Goal: Task Accomplishment & Management: Use online tool/utility

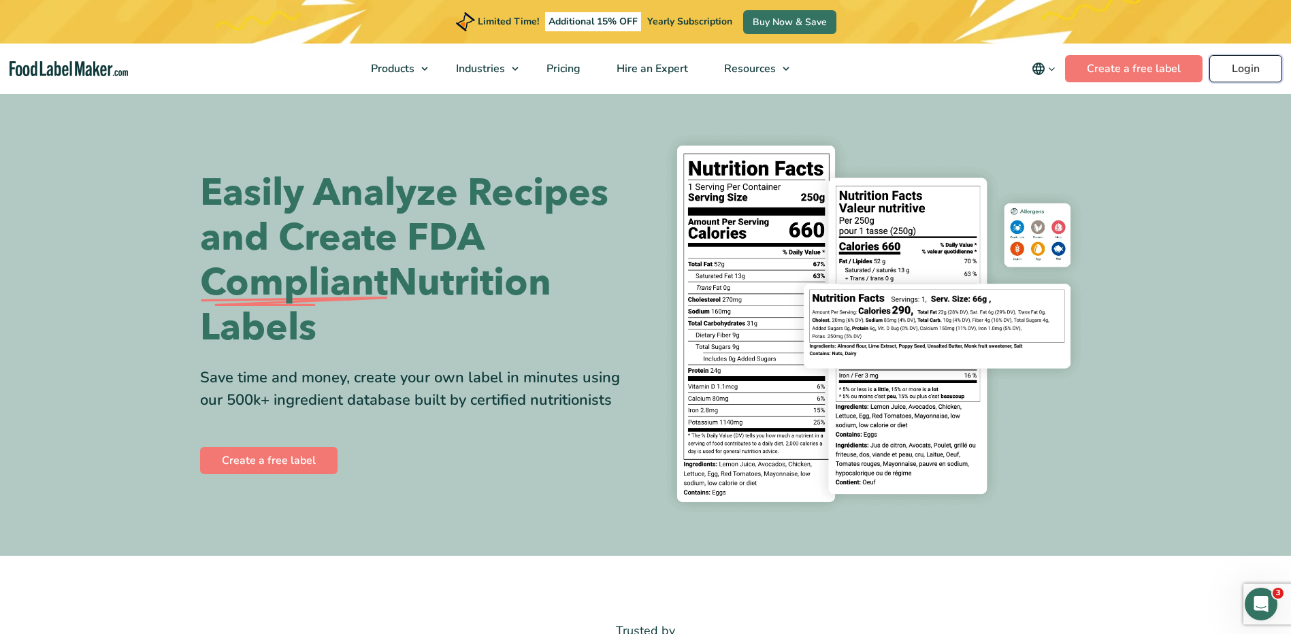
click at [1218, 65] on link "Login" at bounding box center [1245, 68] width 73 height 27
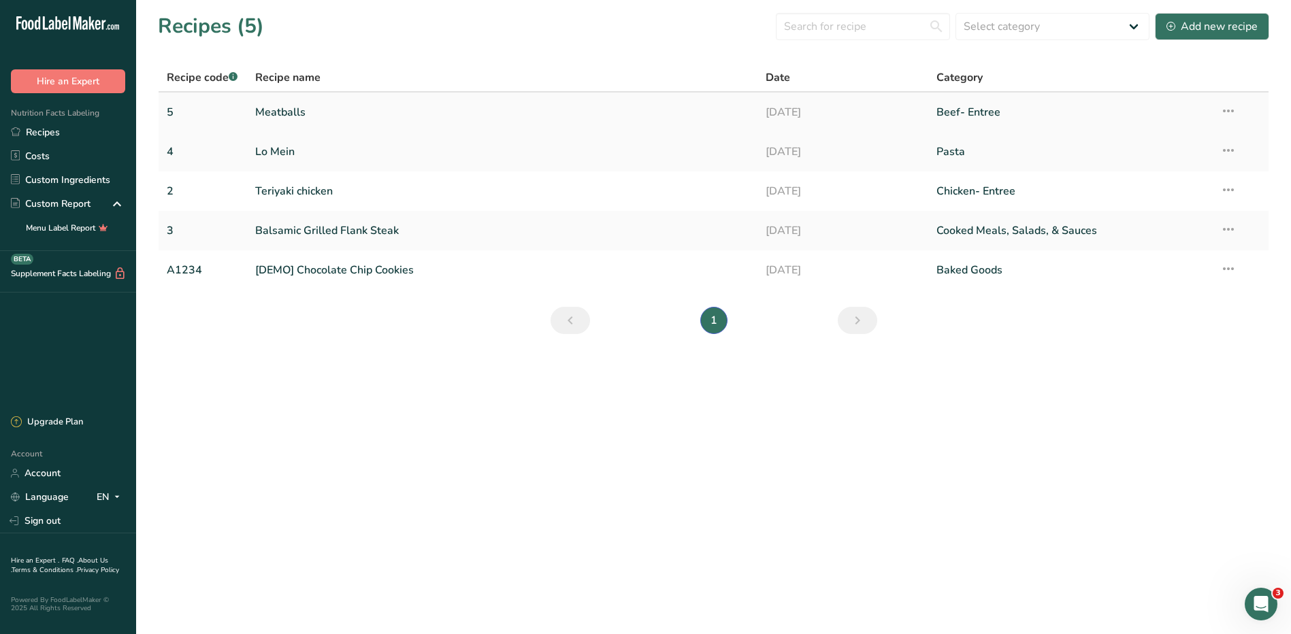
click at [276, 112] on link "Meatballs" at bounding box center [502, 112] width 495 height 29
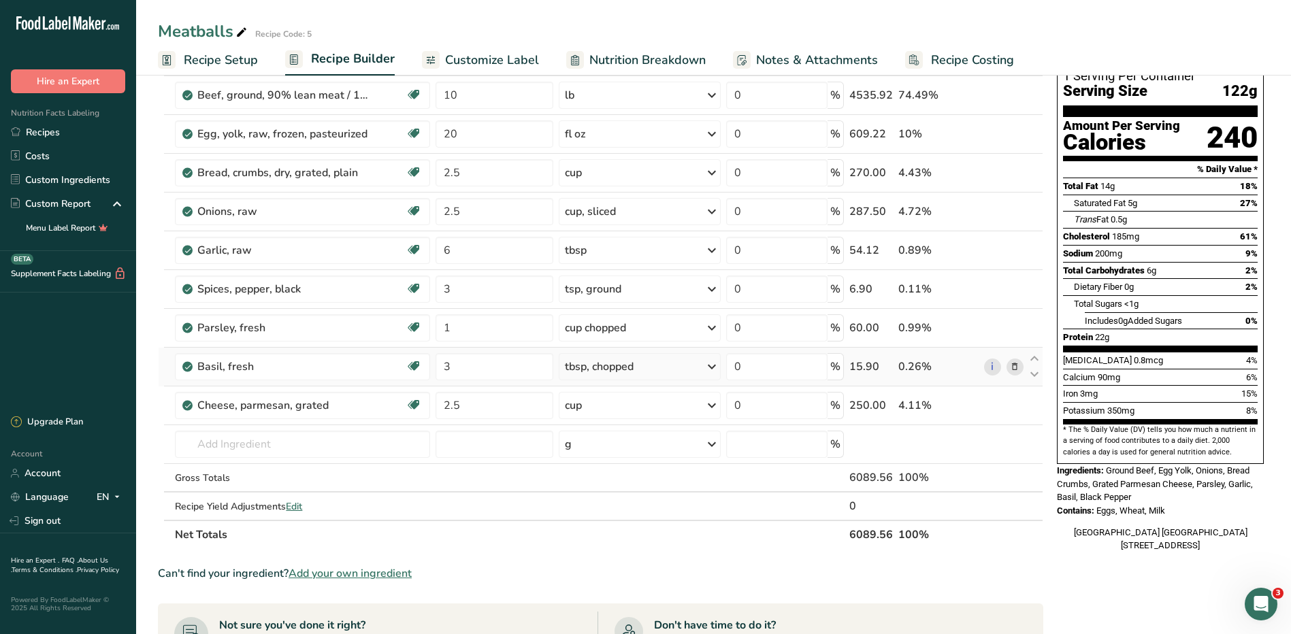
scroll to position [68, 0]
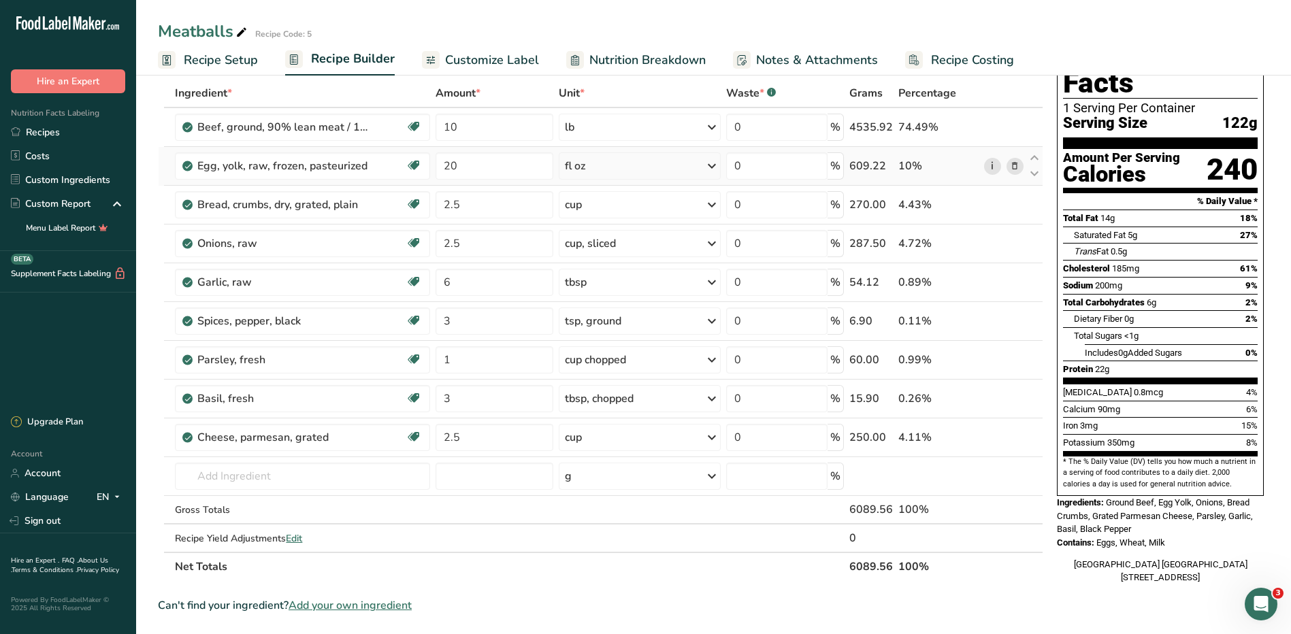
click at [992, 166] on link "i" at bounding box center [992, 166] width 17 height 17
click at [57, 125] on link "Recipes" at bounding box center [68, 132] width 136 height 24
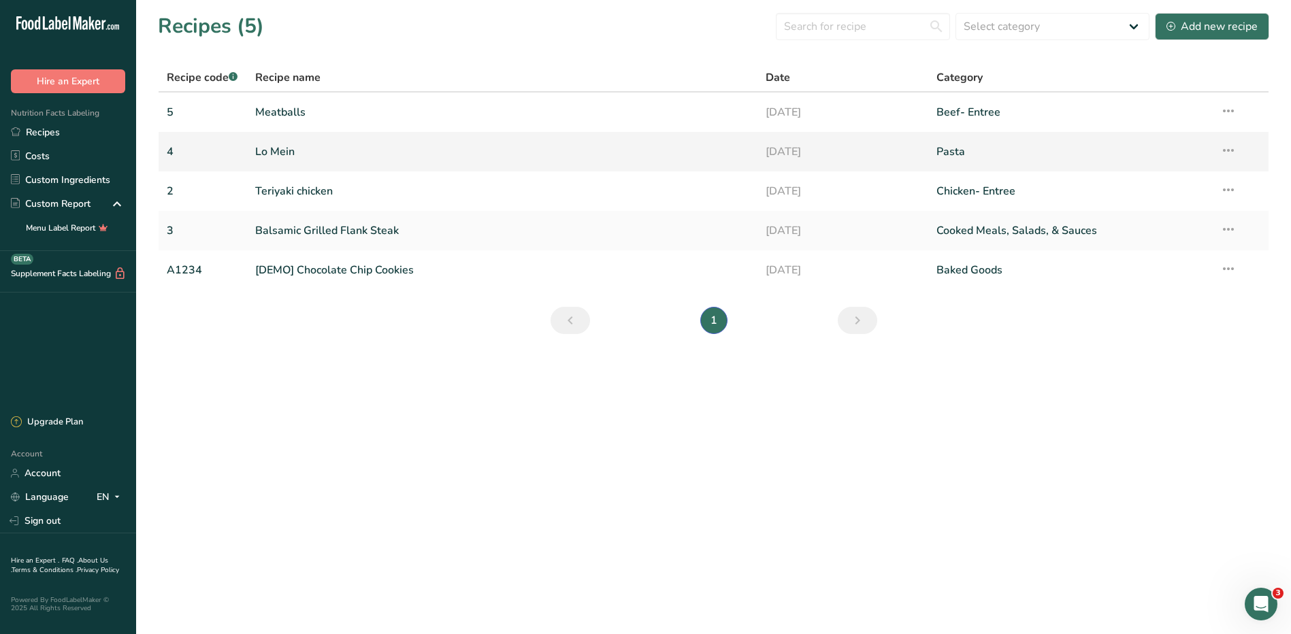
click at [283, 150] on link "Lo Mein" at bounding box center [502, 151] width 495 height 29
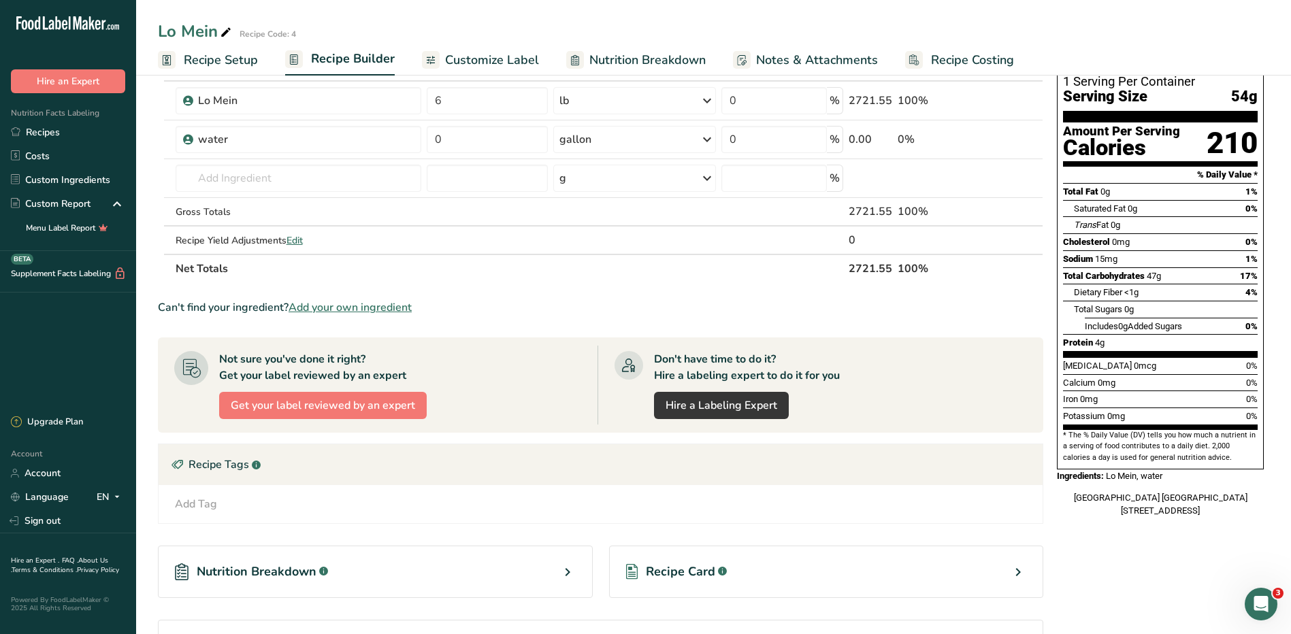
scroll to position [198, 0]
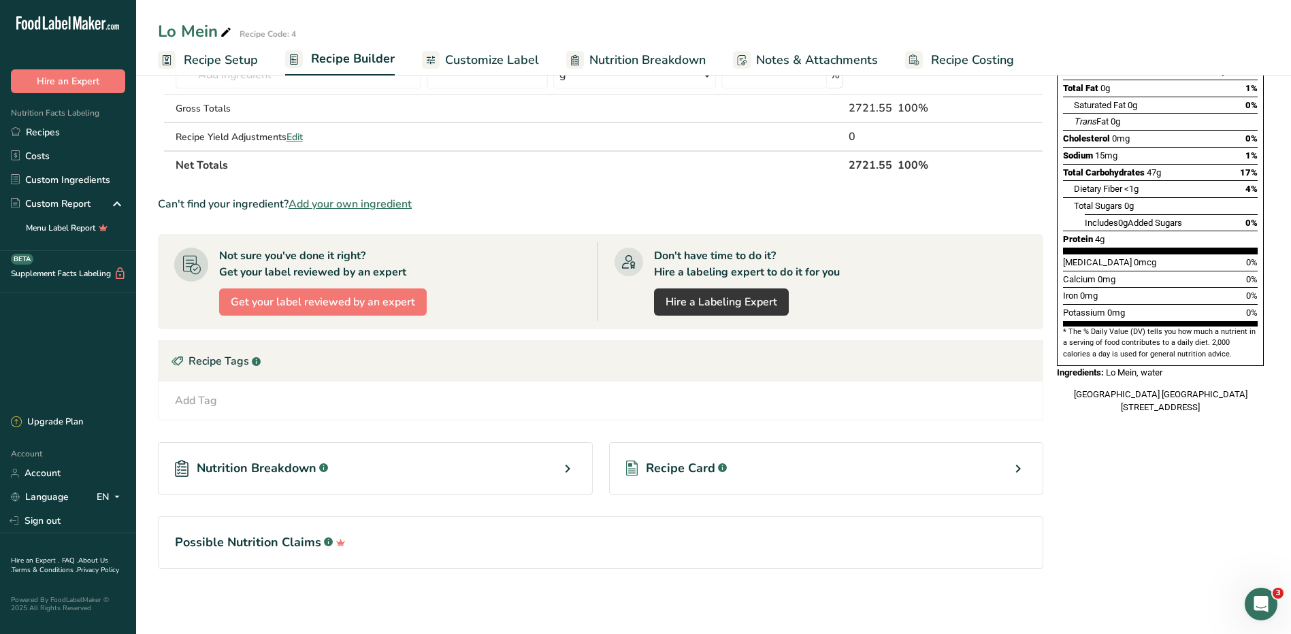
click at [796, 462] on div "Recipe Card .a-a{fill:#347362;}.b-a{fill:#fff;}" at bounding box center [826, 468] width 435 height 52
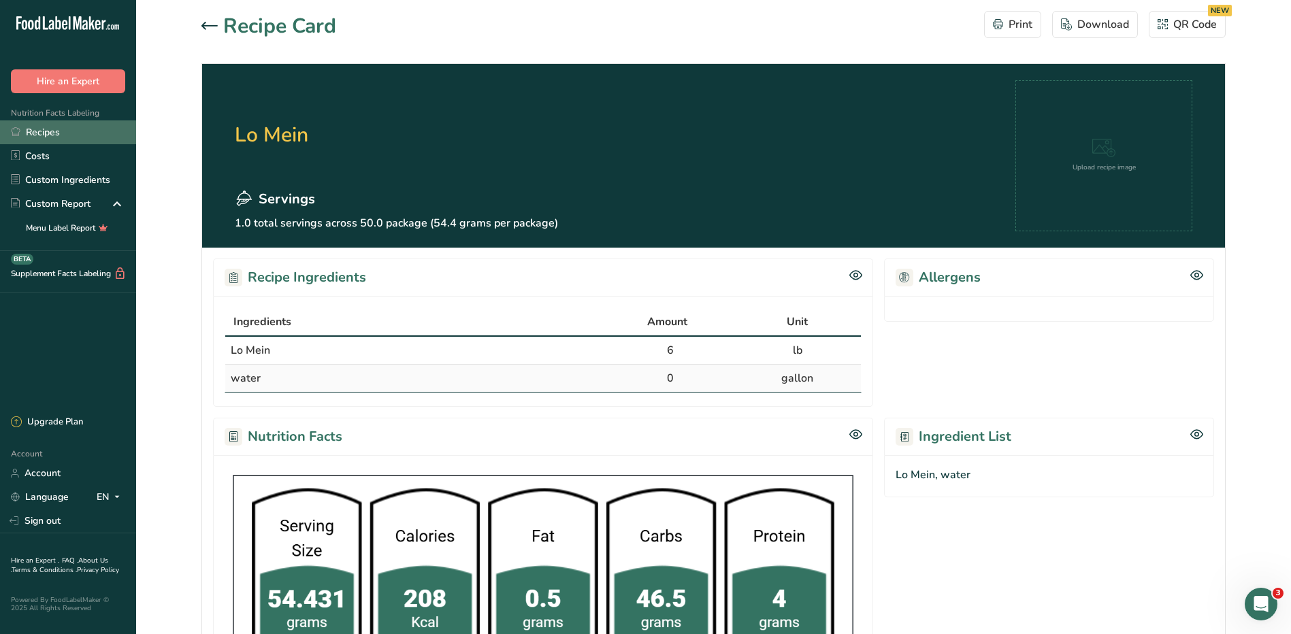
click at [34, 129] on link "Recipes" at bounding box center [68, 132] width 136 height 24
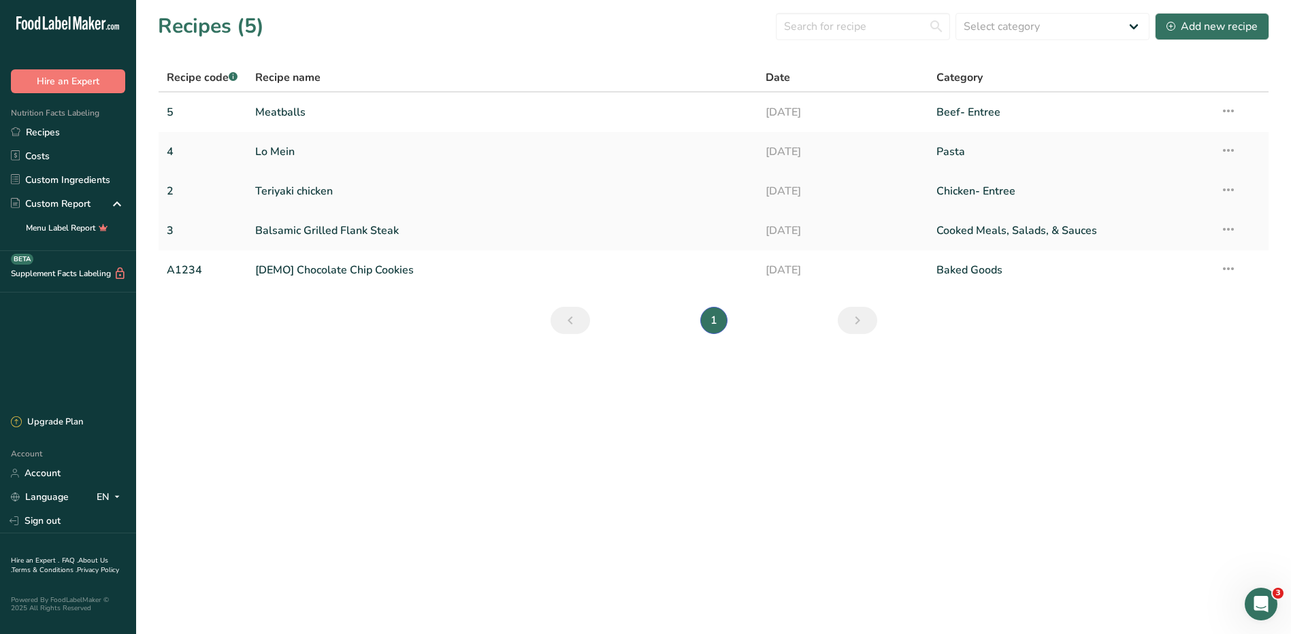
click at [297, 188] on link "Teriyaki chicken" at bounding box center [502, 191] width 495 height 29
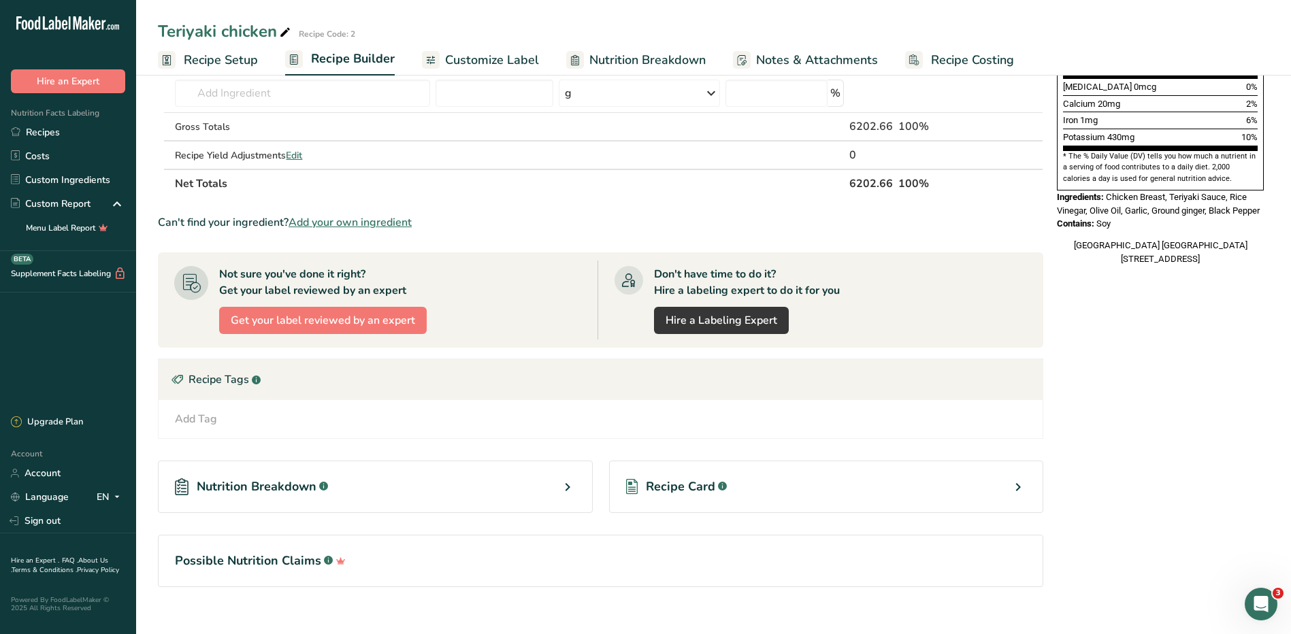
scroll to position [392, 0]
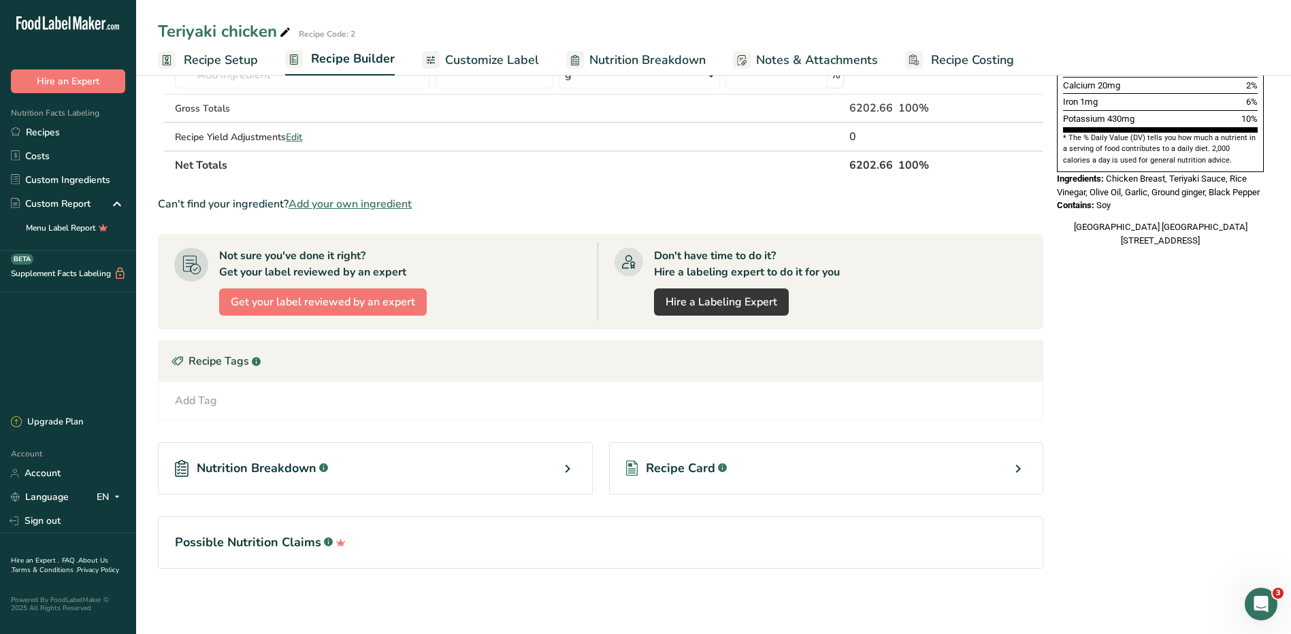
click at [794, 459] on div "Recipe Card .a-a{fill:#347362;}.b-a{fill:#fff;}" at bounding box center [826, 468] width 435 height 52
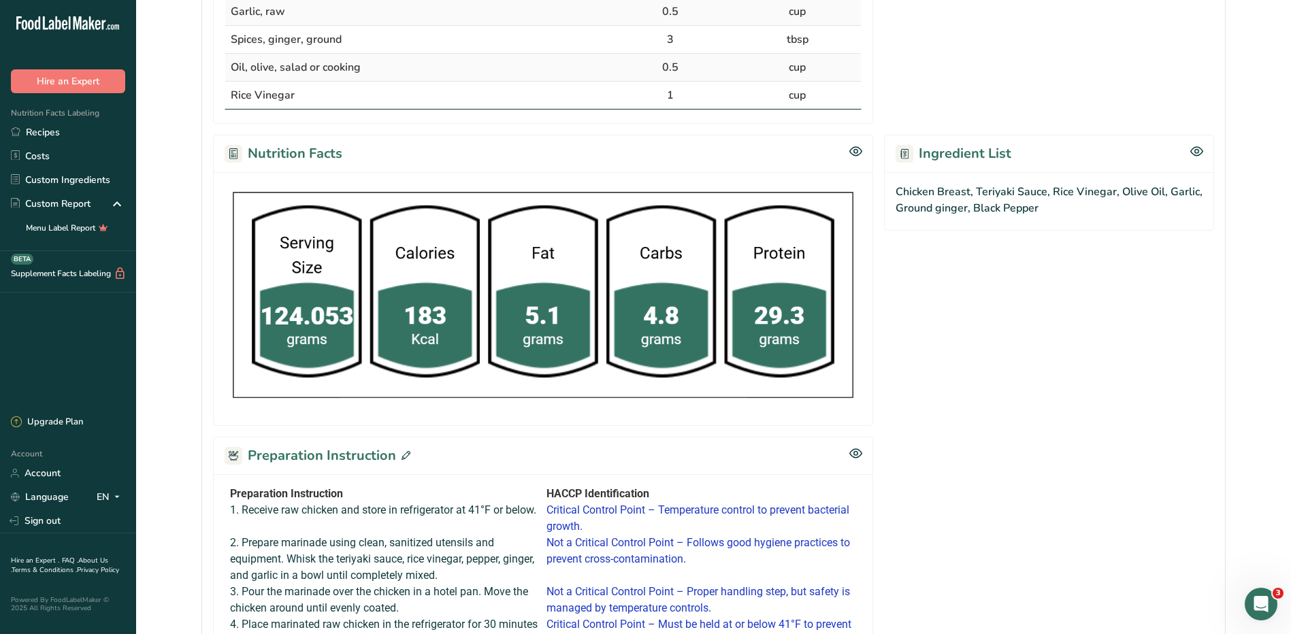
scroll to position [613, 0]
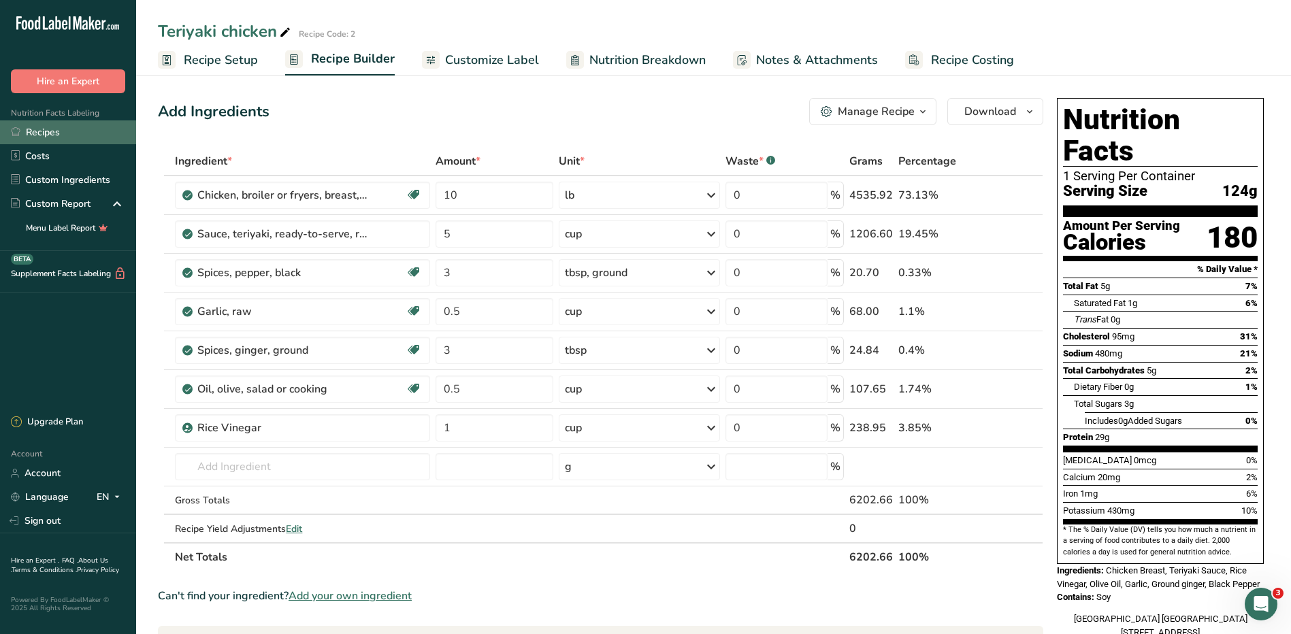
click at [44, 133] on link "Recipes" at bounding box center [68, 132] width 136 height 24
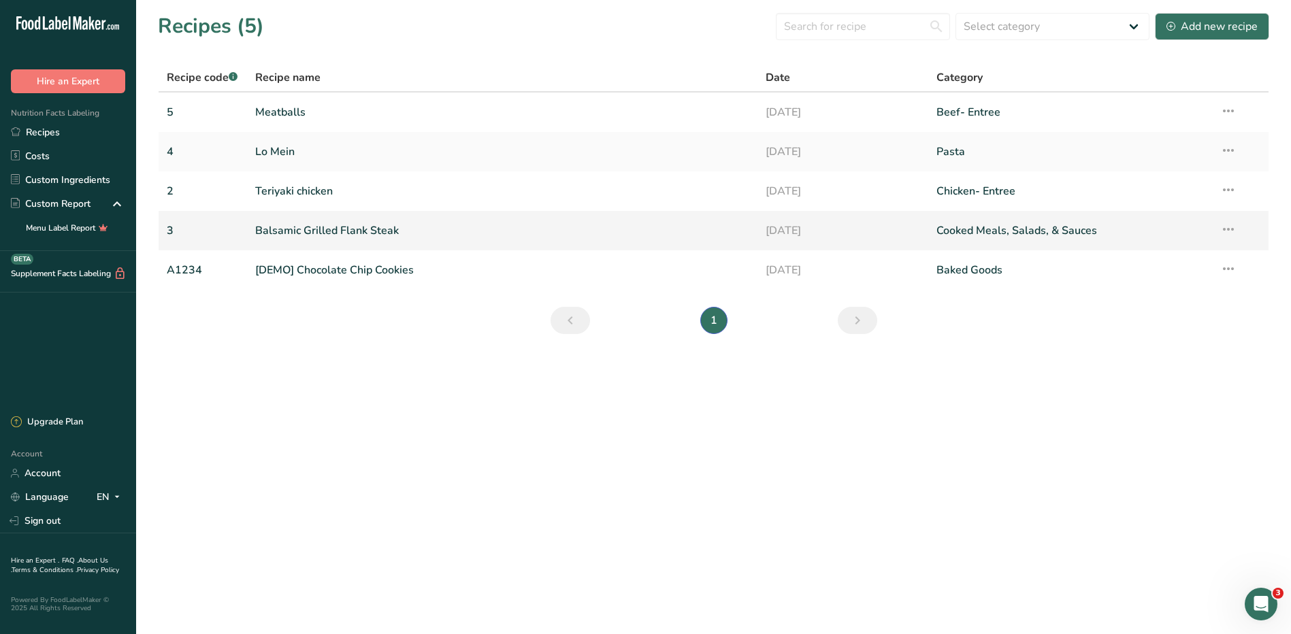
click at [327, 238] on link "Balsamic Grilled Flank Steak" at bounding box center [502, 230] width 495 height 29
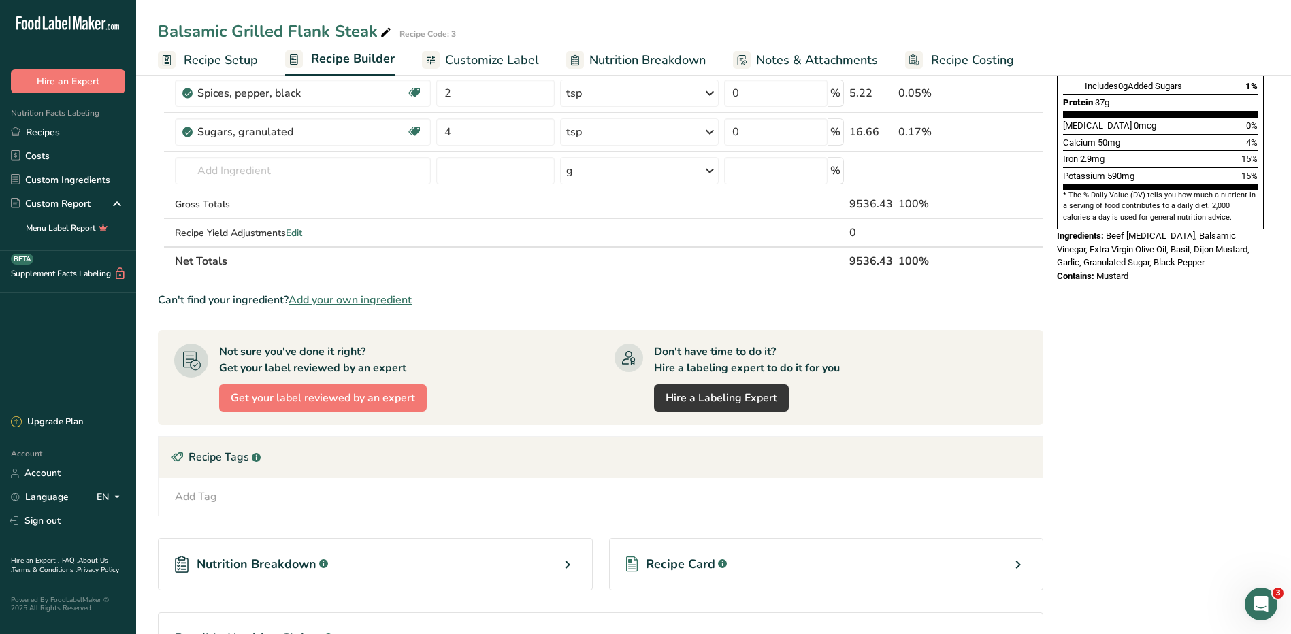
scroll to position [431, 0]
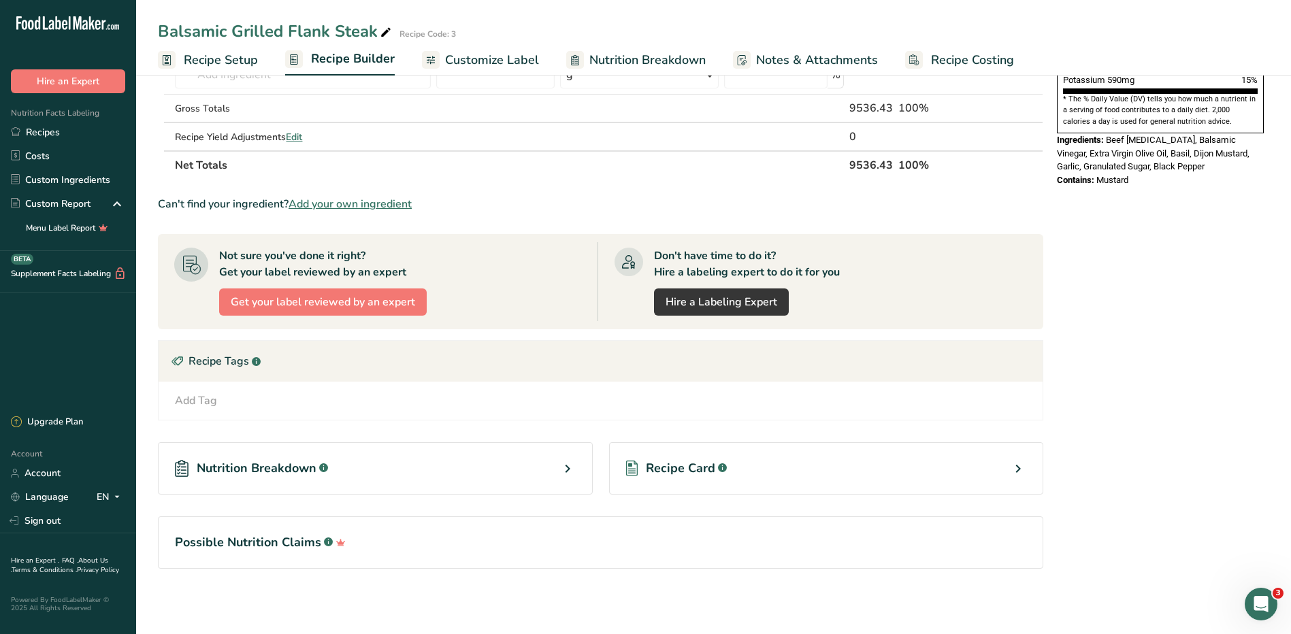
click at [851, 480] on div "Recipe Card .a-a{fill:#347362;}.b-a{fill:#fff;}" at bounding box center [826, 468] width 435 height 52
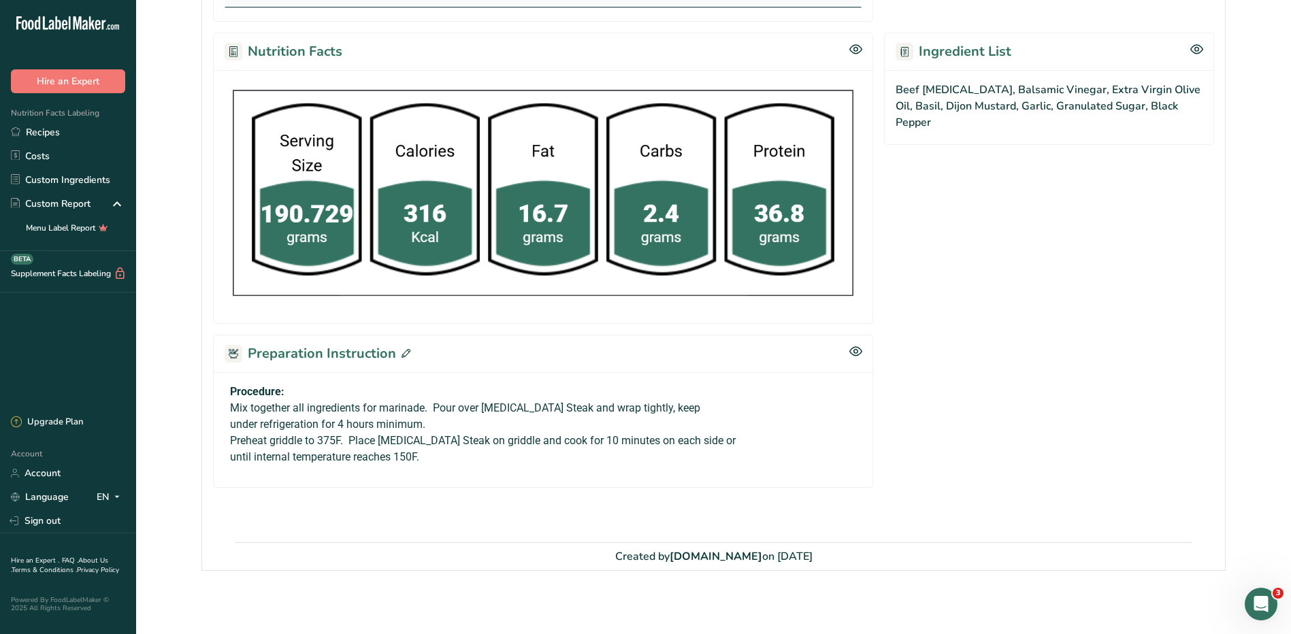
scroll to position [571, 0]
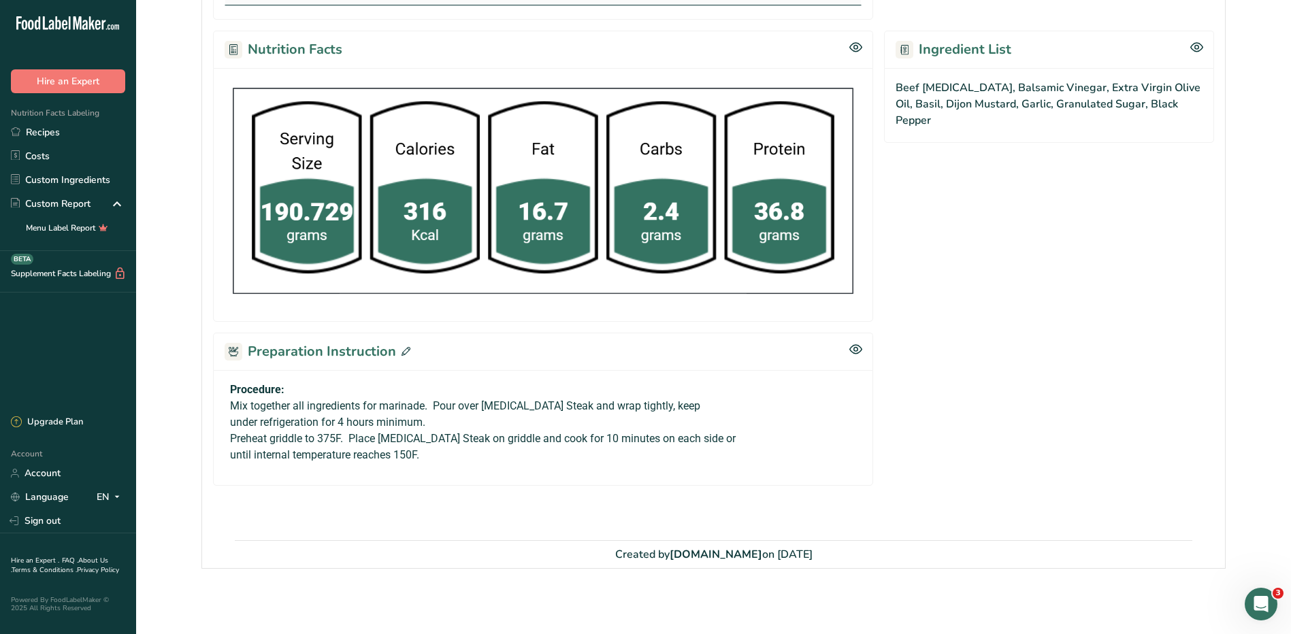
click at [804, 400] on p "Mix together all ingredients for marinade. Pour over [MEDICAL_DATA] Steak and w…" at bounding box center [543, 414] width 626 height 33
click at [235, 354] on rect at bounding box center [234, 352] width 18 height 18
click at [402, 348] on icon at bounding box center [406, 351] width 9 height 9
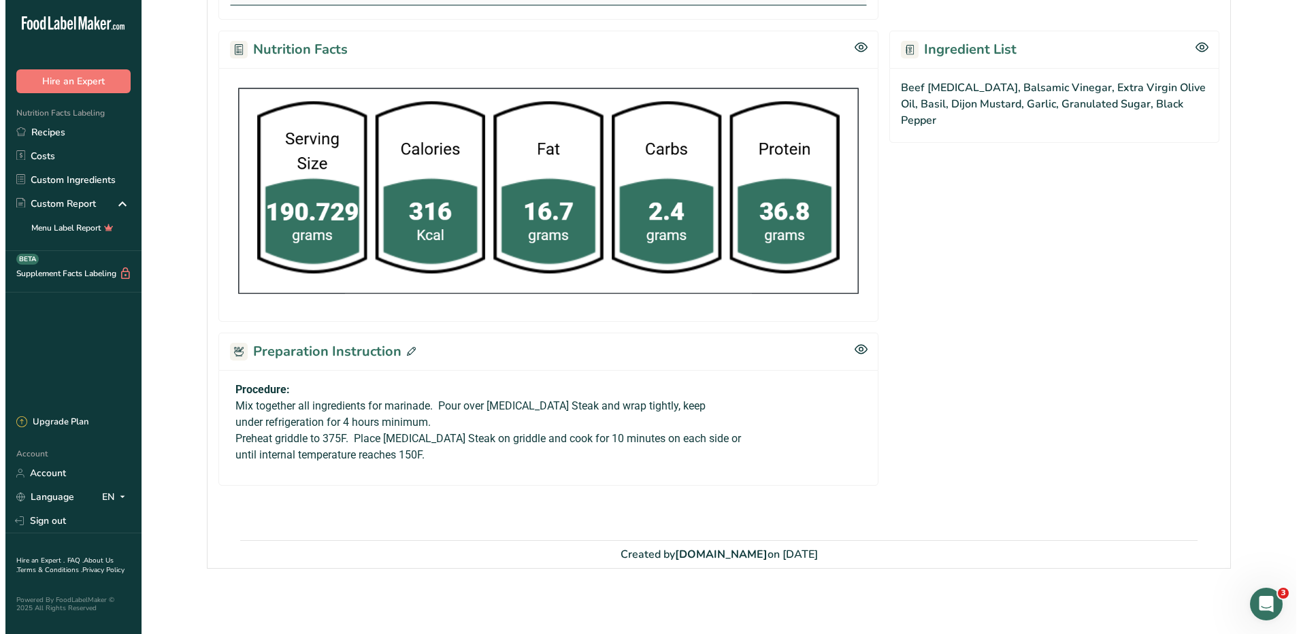
scroll to position [555, 0]
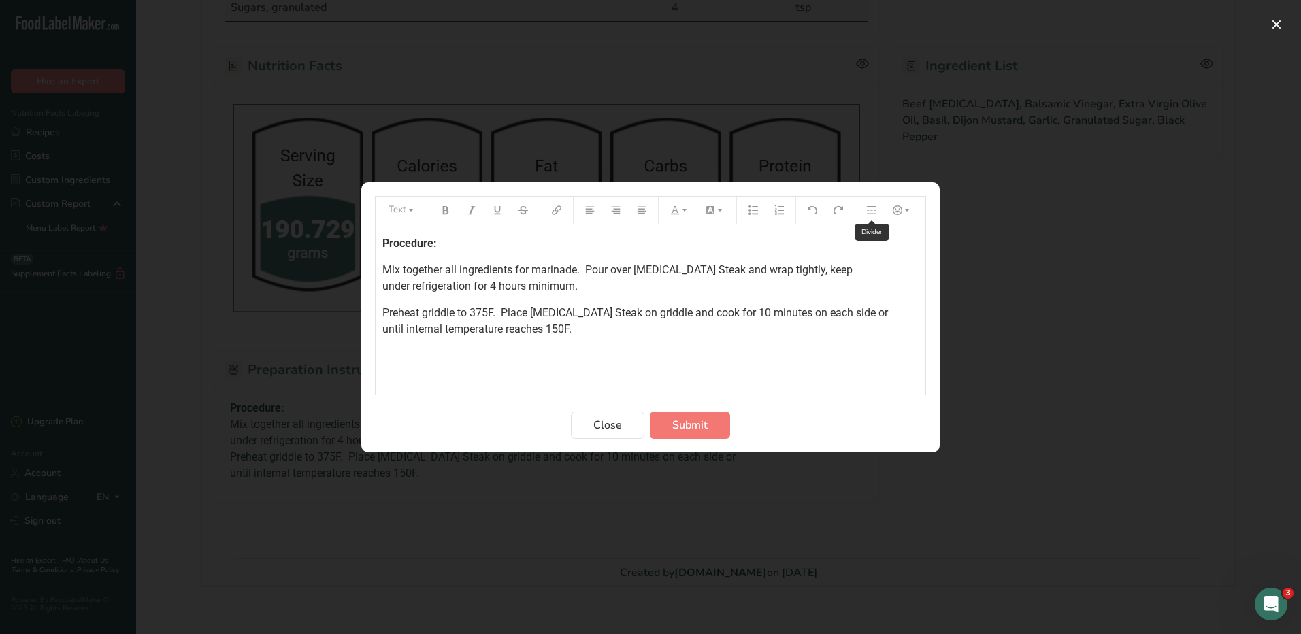
click at [877, 210] on button "Preparation instructions modal" at bounding box center [872, 210] width 20 height 22
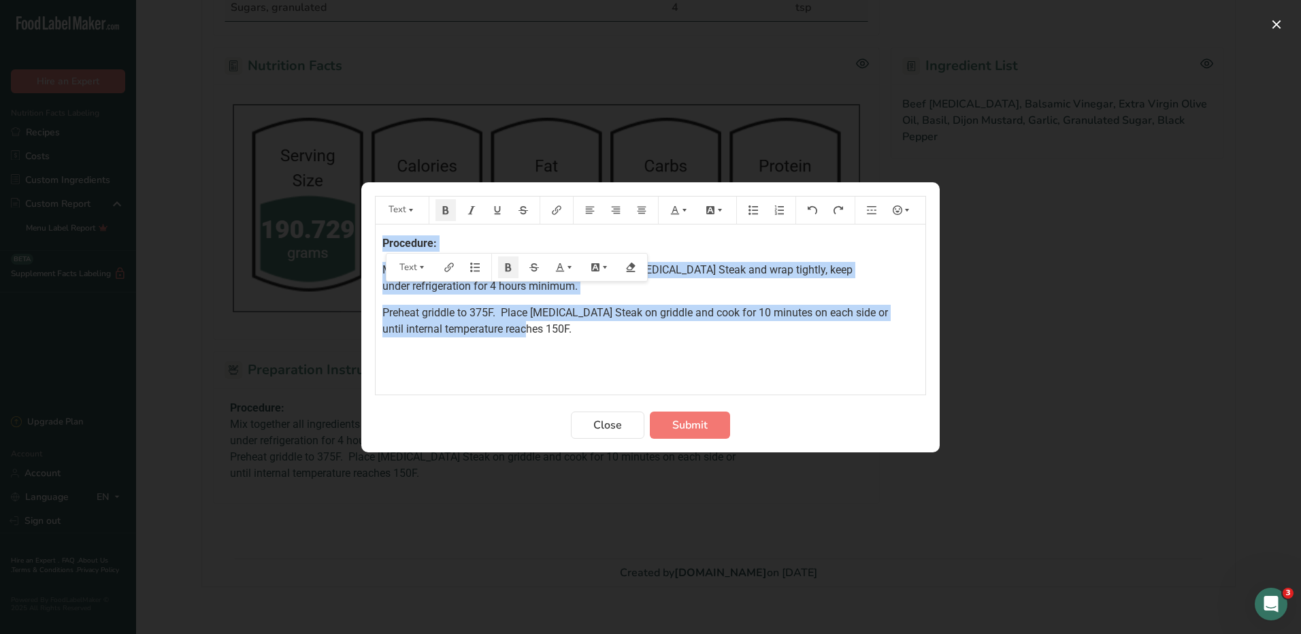
drag, startPoint x: 587, startPoint y: 346, endPoint x: 182, endPoint y: 233, distance: 420.2
click at [182, 234] on div "Text Procedure: Mix together all ingredients for marinade. Pour over [MEDICAL_D…" at bounding box center [650, 317] width 1301 height 634
click at [877, 208] on button "Preparation instructions modal" at bounding box center [872, 210] width 20 height 22
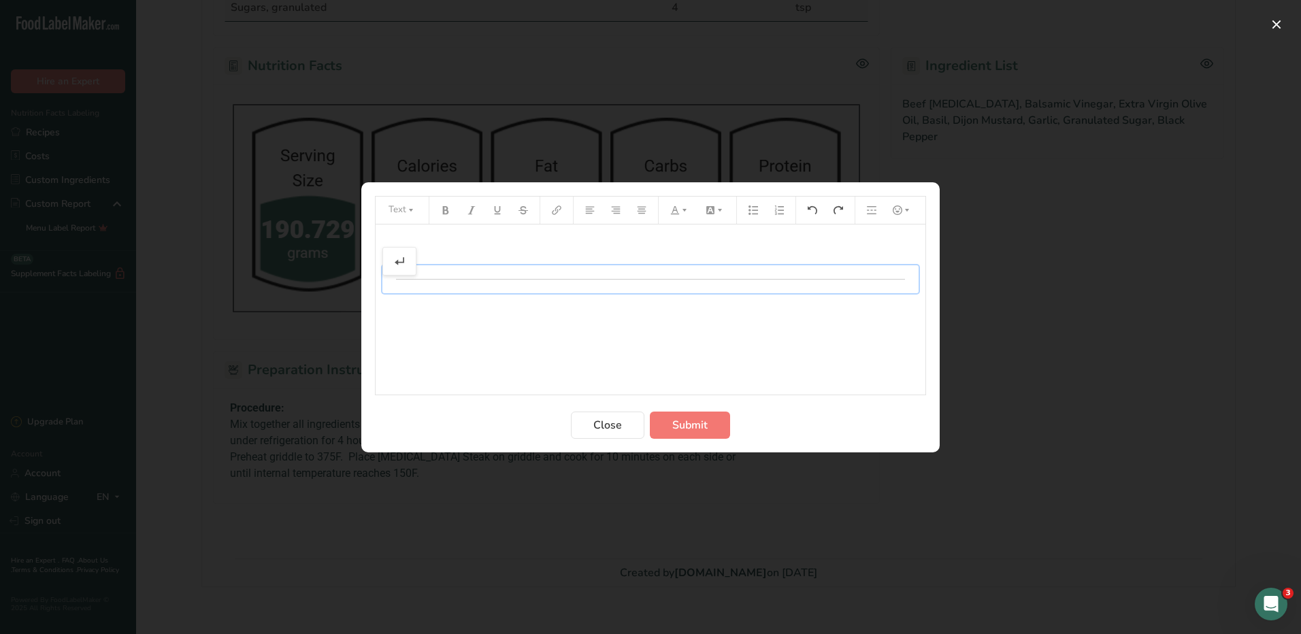
drag, startPoint x: 408, startPoint y: 282, endPoint x: 611, endPoint y: 294, distance: 203.8
click at [785, 389] on div "﻿ ﻿ ﻿" at bounding box center [651, 310] width 550 height 170
drag, startPoint x: 401, startPoint y: 261, endPoint x: 734, endPoint y: 365, distance: 348.7
click at [734, 365] on div "﻿ ﻿ ﻿" at bounding box center [651, 310] width 550 height 170
click at [604, 431] on span "Close" at bounding box center [607, 425] width 29 height 16
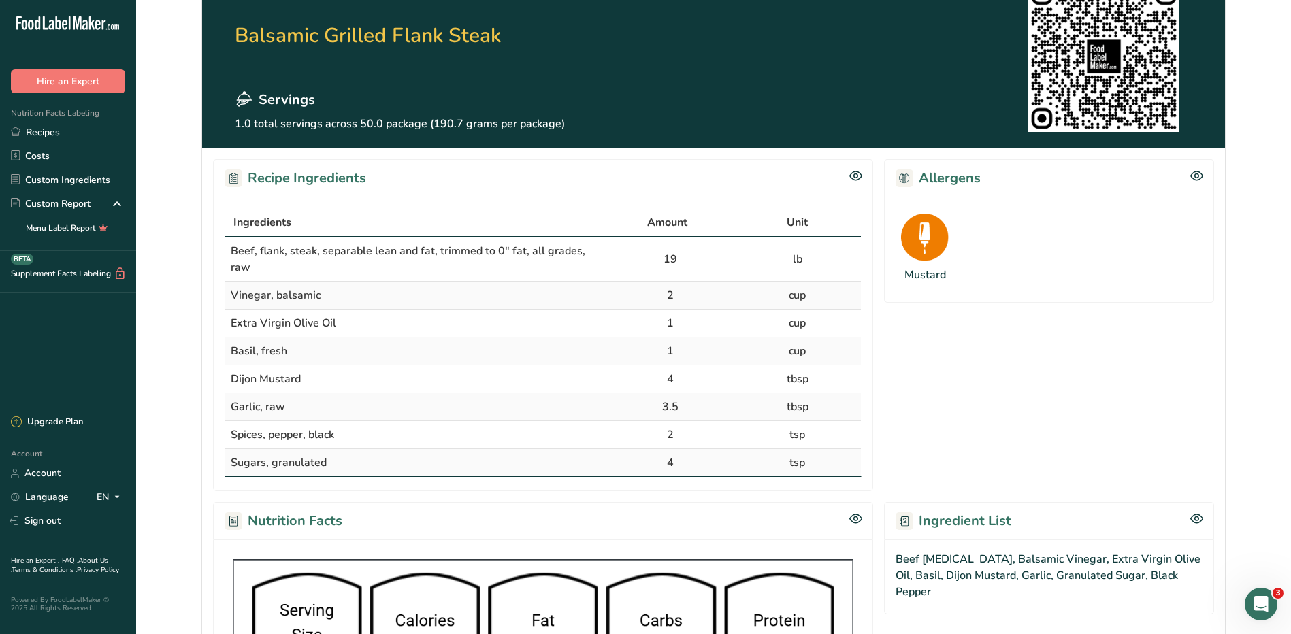
scroll to position [27, 0]
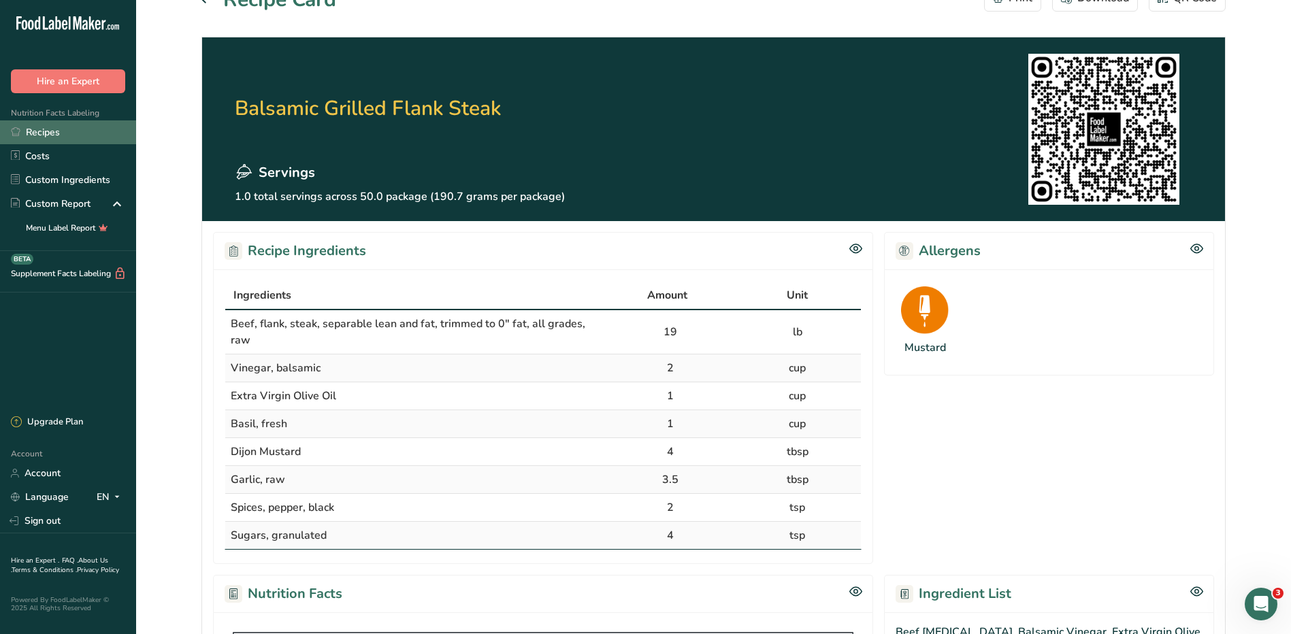
click at [30, 133] on link "Recipes" at bounding box center [68, 132] width 136 height 24
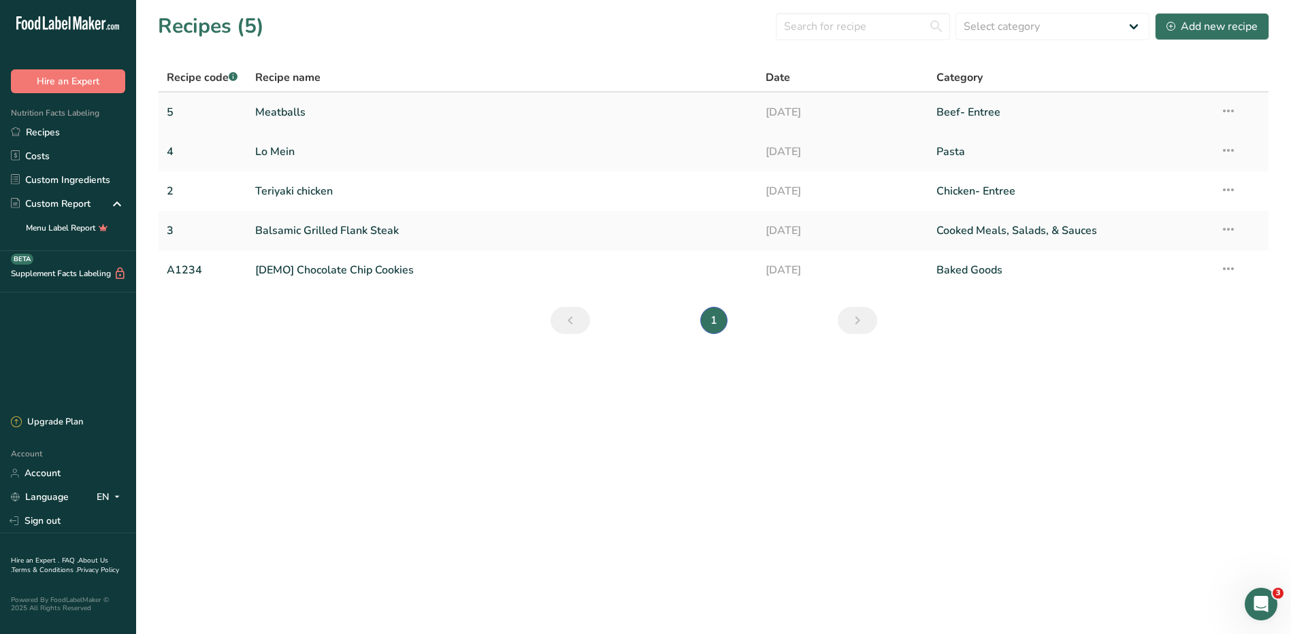
click at [278, 107] on link "Meatballs" at bounding box center [502, 112] width 495 height 29
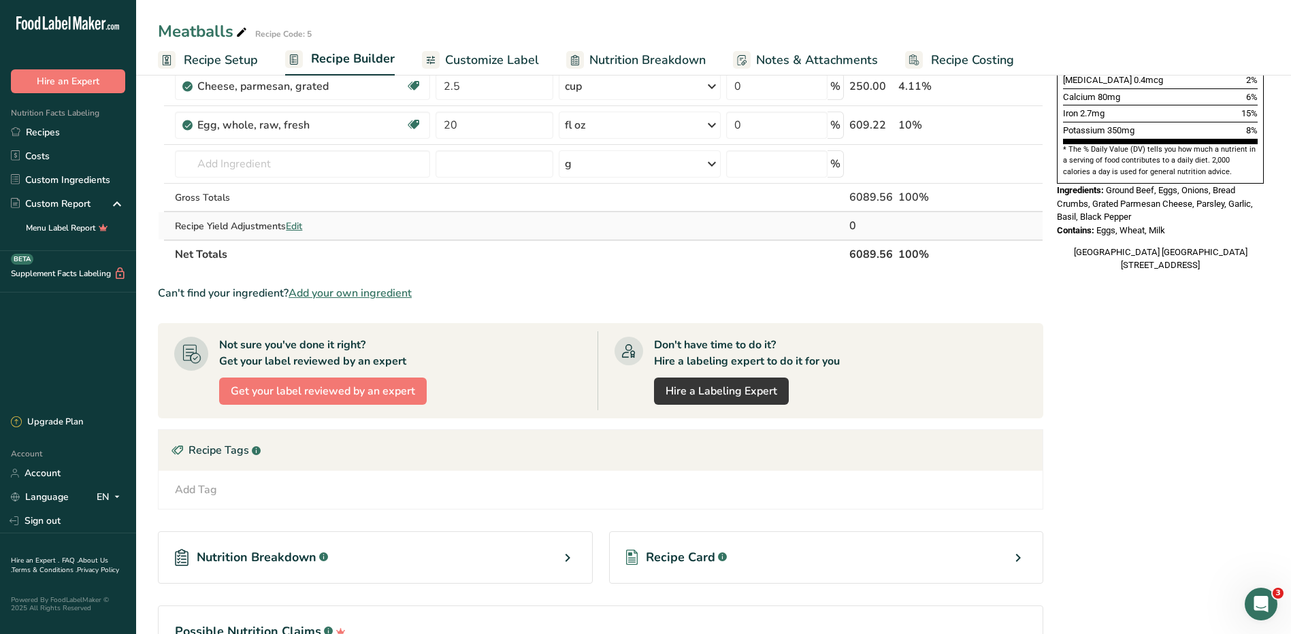
scroll to position [408, 0]
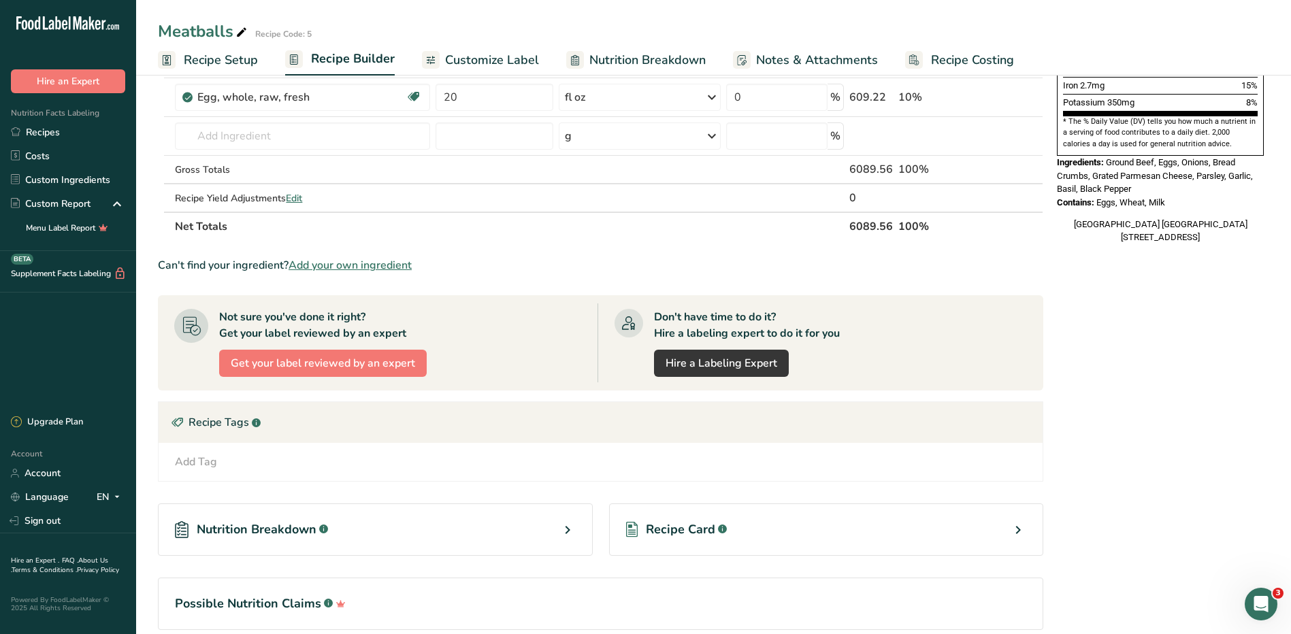
click at [803, 527] on div "Recipe Card .a-a{fill:#347362;}.b-a{fill:#fff;}" at bounding box center [826, 530] width 435 height 52
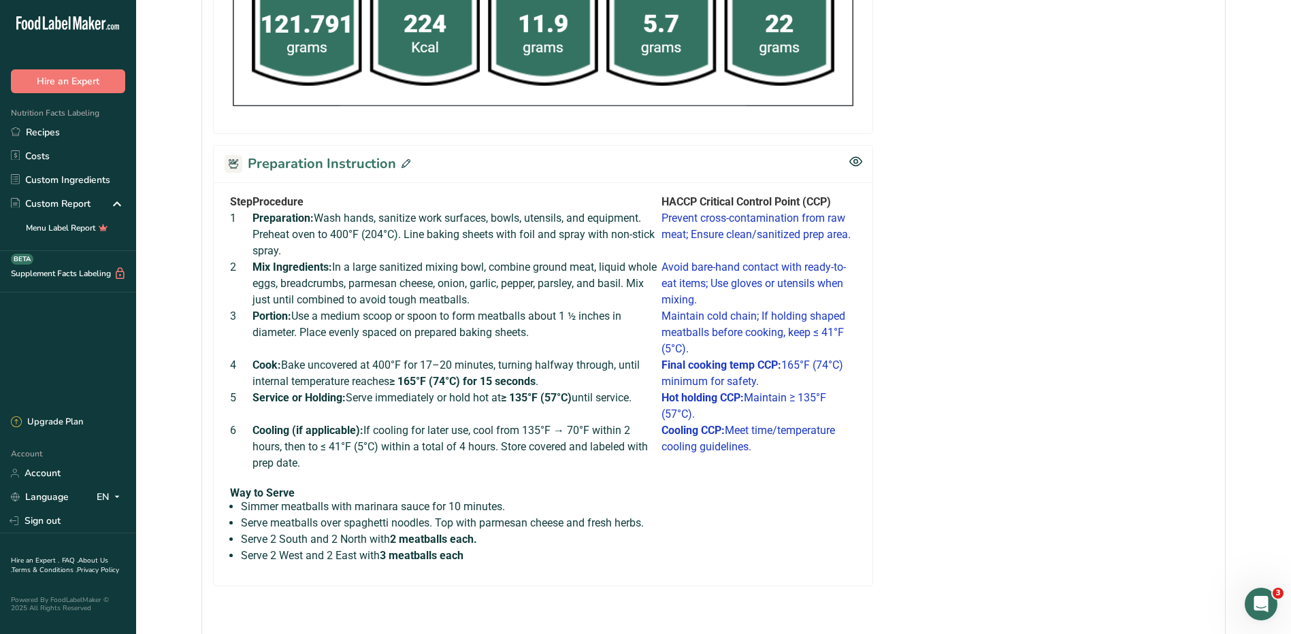
scroll to position [871, 0]
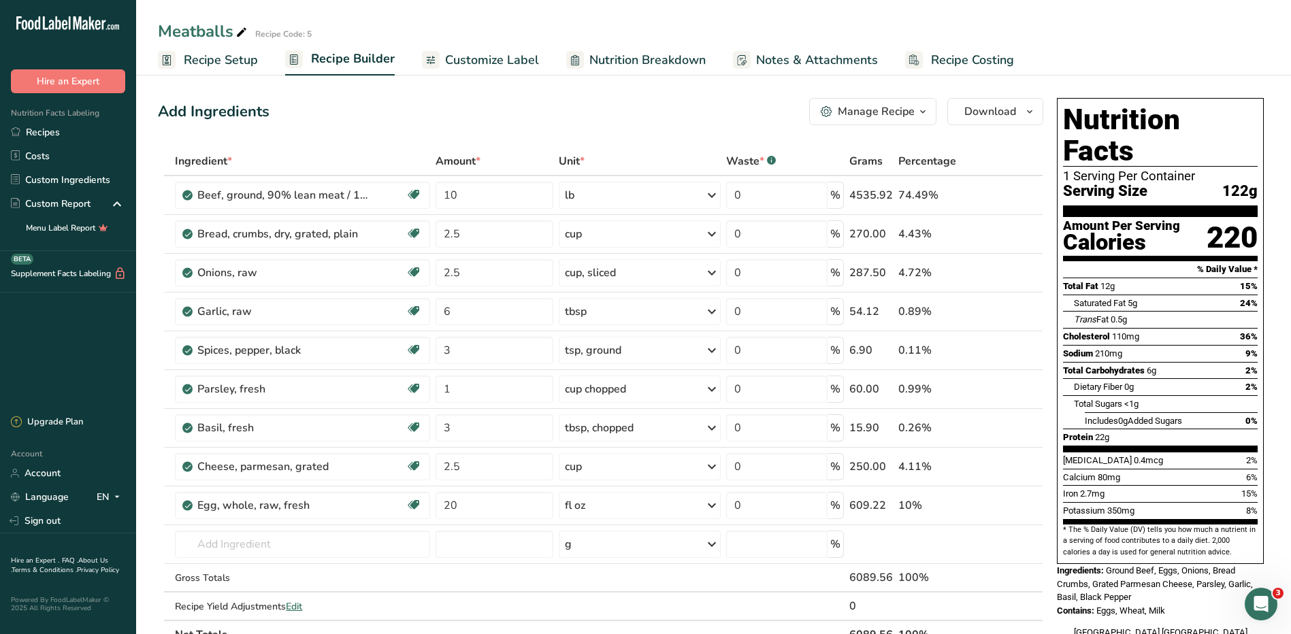
click at [501, 63] on span "Customize Label" at bounding box center [492, 60] width 94 height 18
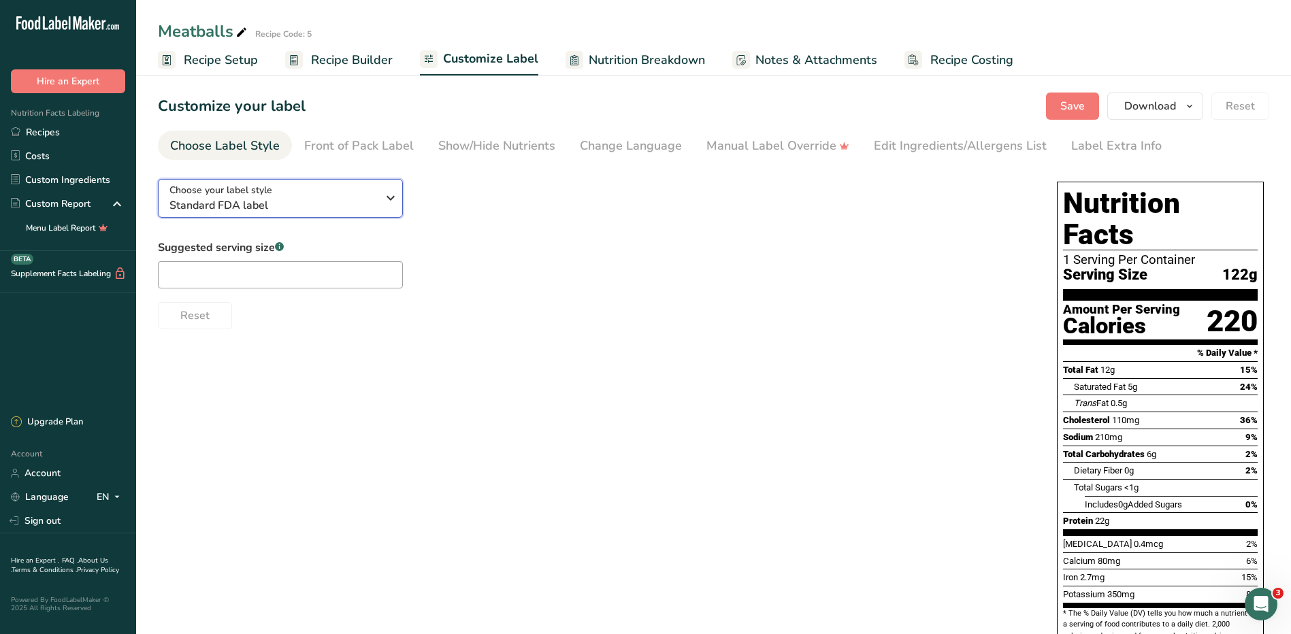
click at [334, 200] on span "Standard FDA label" at bounding box center [273, 205] width 208 height 16
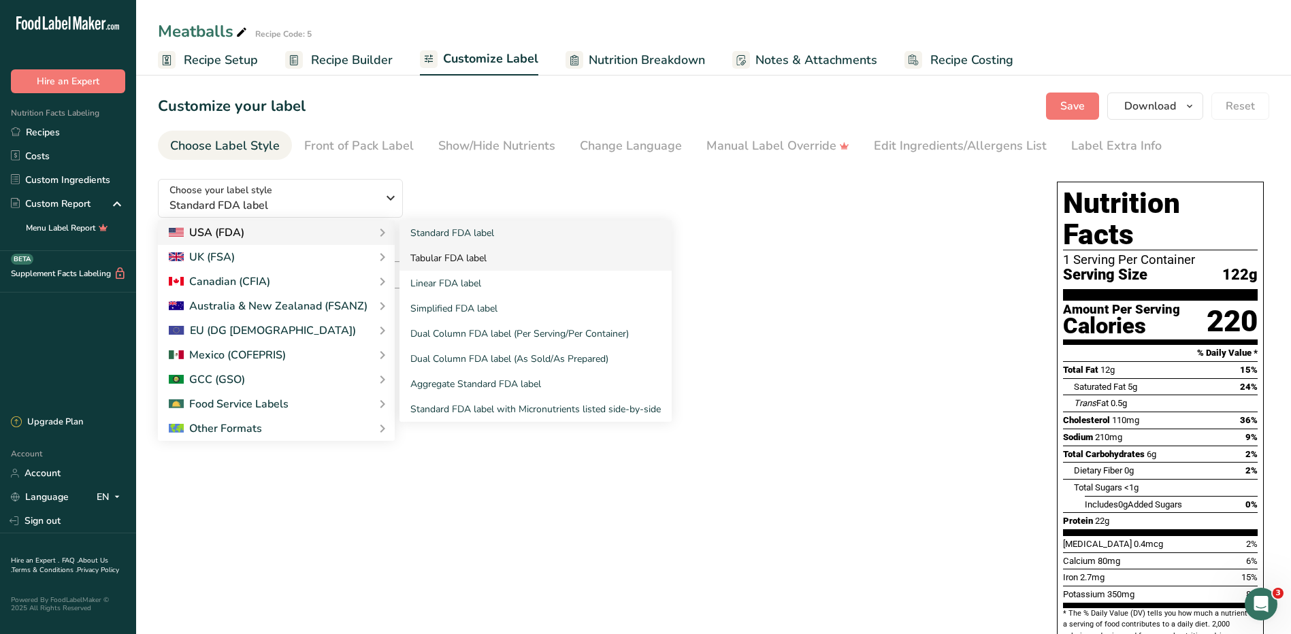
click at [444, 256] on link "Tabular FDA label" at bounding box center [535, 258] width 272 height 25
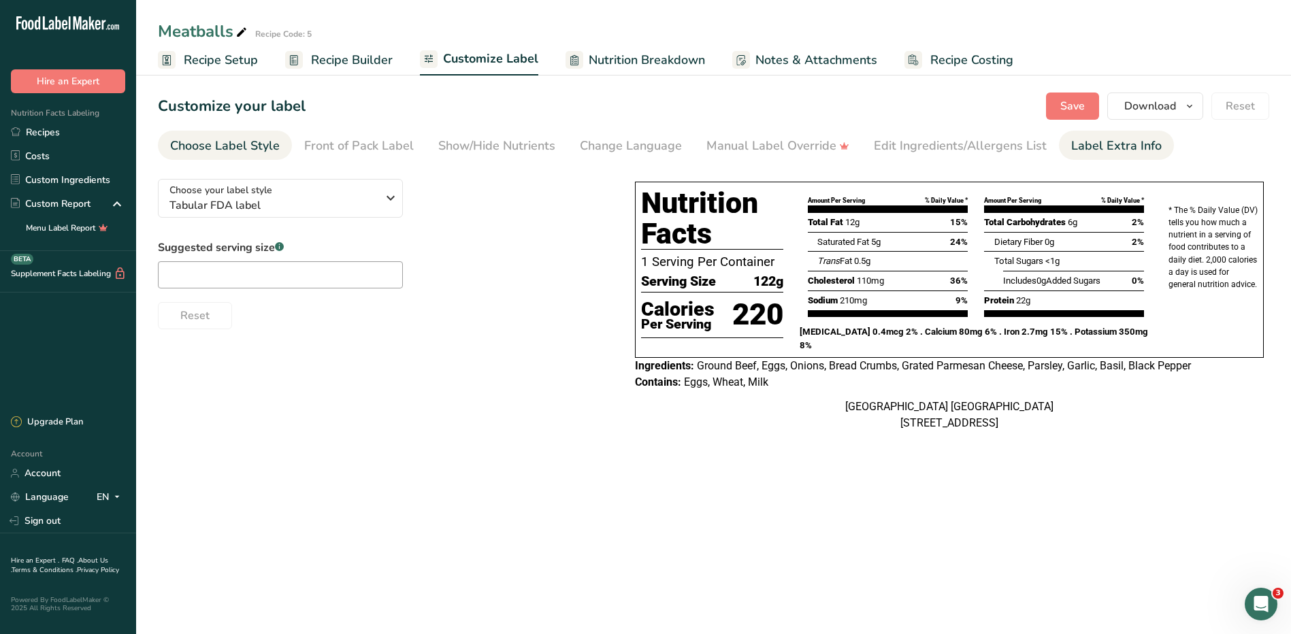
click at [1115, 148] on div "Label Extra Info" at bounding box center [1116, 146] width 91 height 18
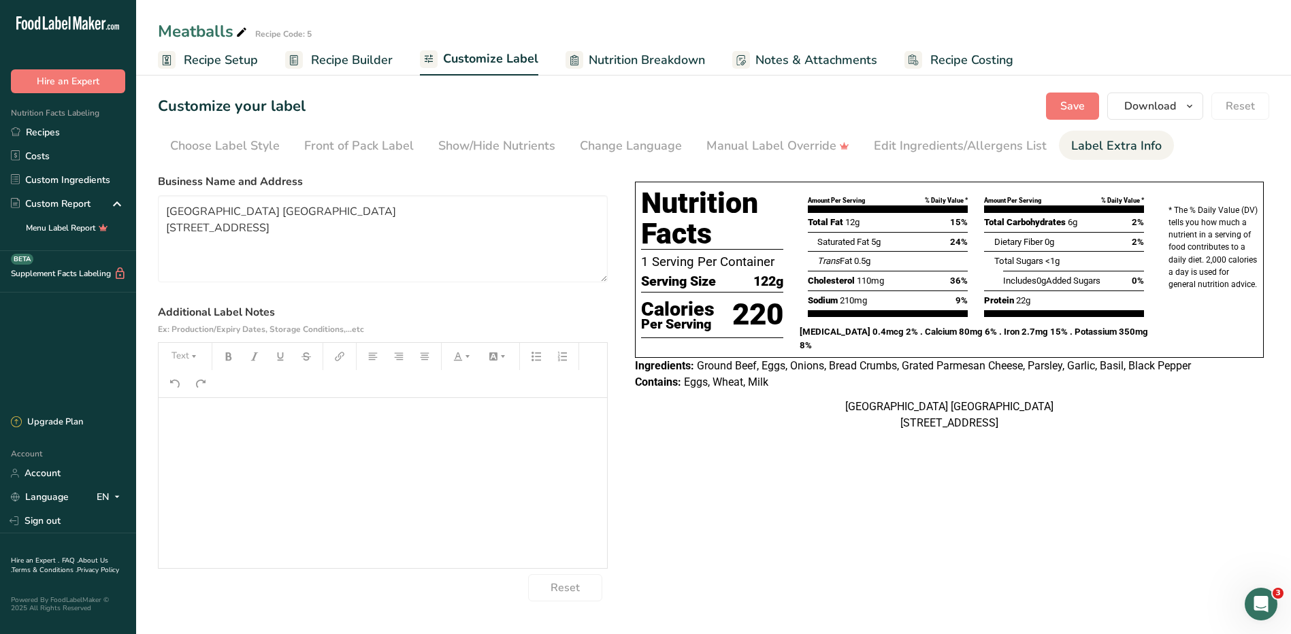
click at [360, 414] on p "﻿" at bounding box center [382, 417] width 435 height 16
click at [1079, 101] on span "Save" at bounding box center [1072, 106] width 25 height 16
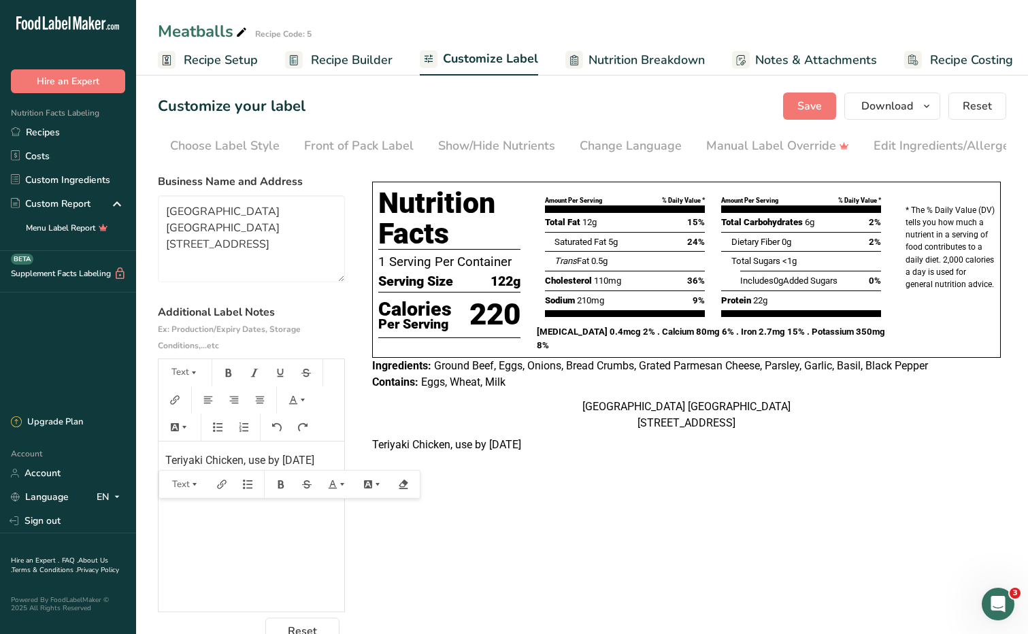
drag, startPoint x: 336, startPoint y: 462, endPoint x: 164, endPoint y: 465, distance: 172.2
click at [164, 465] on div "Teriyaki Chicken, use by [DATE]" at bounding box center [252, 527] width 186 height 170
click at [278, 489] on icon "button" at bounding box center [281, 485] width 10 height 10
click at [379, 431] on div "[GEOGRAPHIC_DATA] [GEOGRAPHIC_DATA] [STREET_ADDRESS]" at bounding box center [686, 415] width 629 height 33
click at [809, 106] on span "Save" at bounding box center [810, 106] width 25 height 16
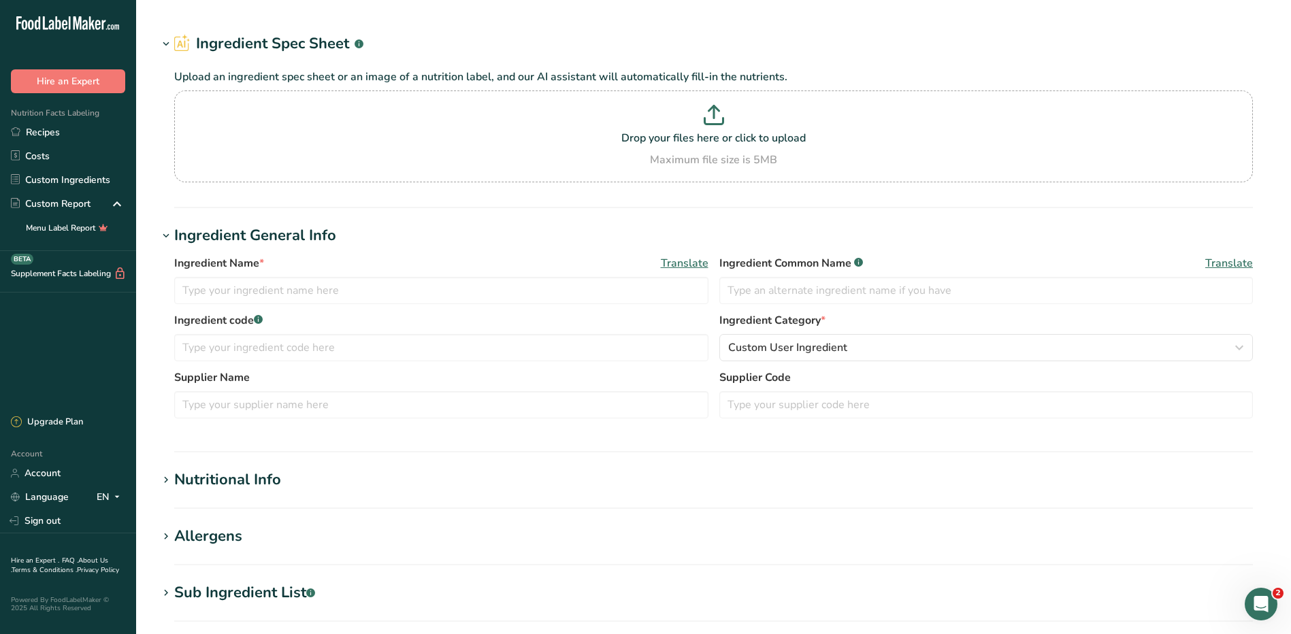
type input "Egg, yolk, raw, frozen, pasteurized"
type input "Egg Yolk"
